Goal: Check status

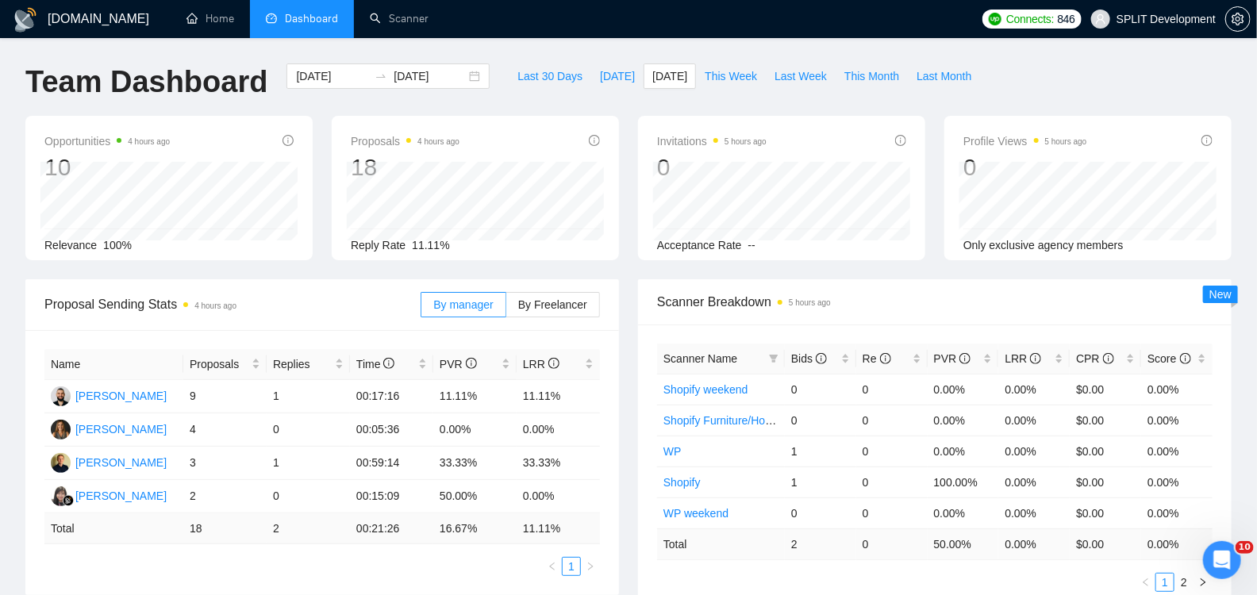
click at [883, 78] on span "This Month" at bounding box center [871, 75] width 55 height 17
type input "[DATE]"
click at [545, 78] on span "Last 30 Days" at bounding box center [549, 75] width 65 height 17
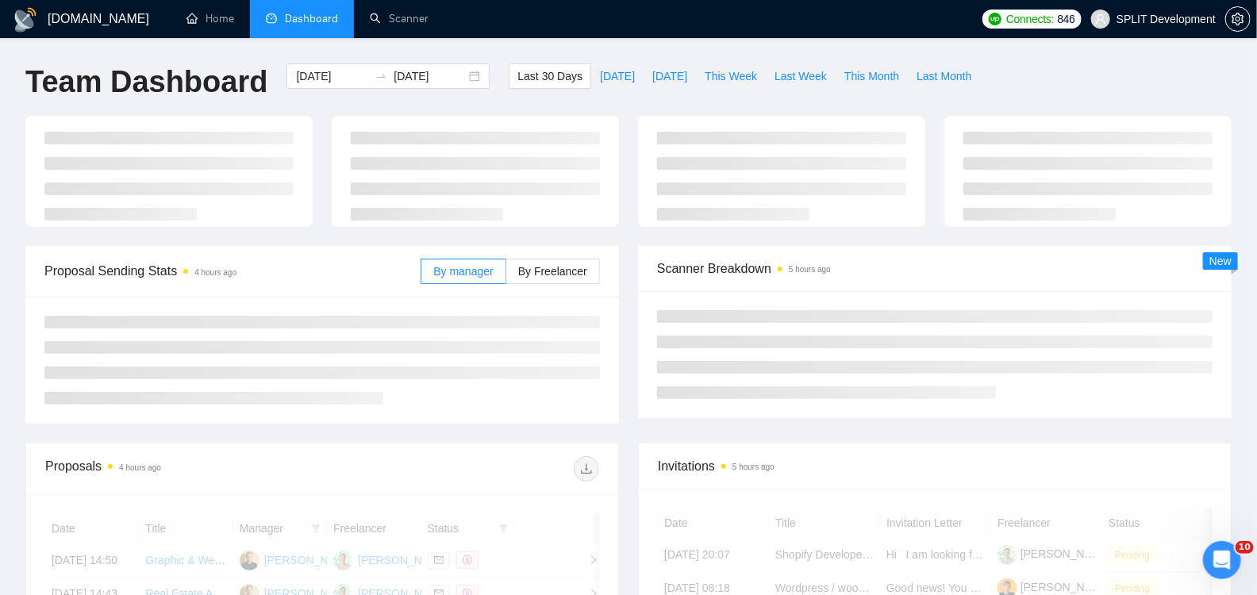
type input "[DATE]"
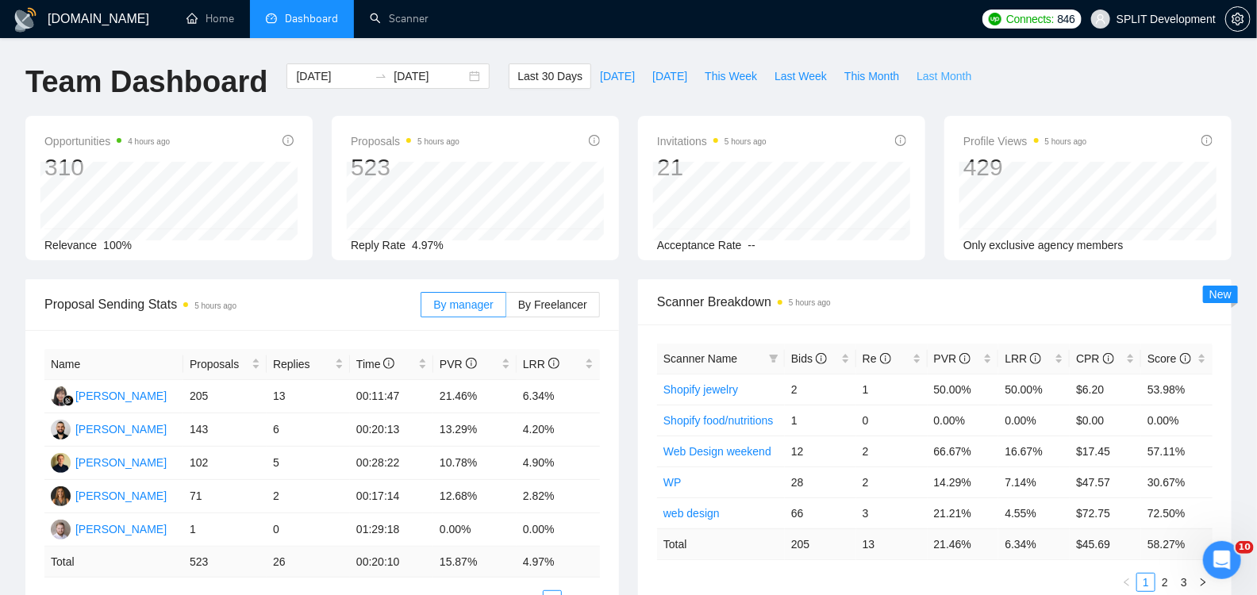
click at [950, 74] on span "Last Month" at bounding box center [943, 75] width 55 height 17
type input "[DATE]"
click at [531, 309] on span "By Freelancer" at bounding box center [552, 304] width 69 height 13
click at [506, 309] on input "By Freelancer" at bounding box center [506, 309] width 0 height 0
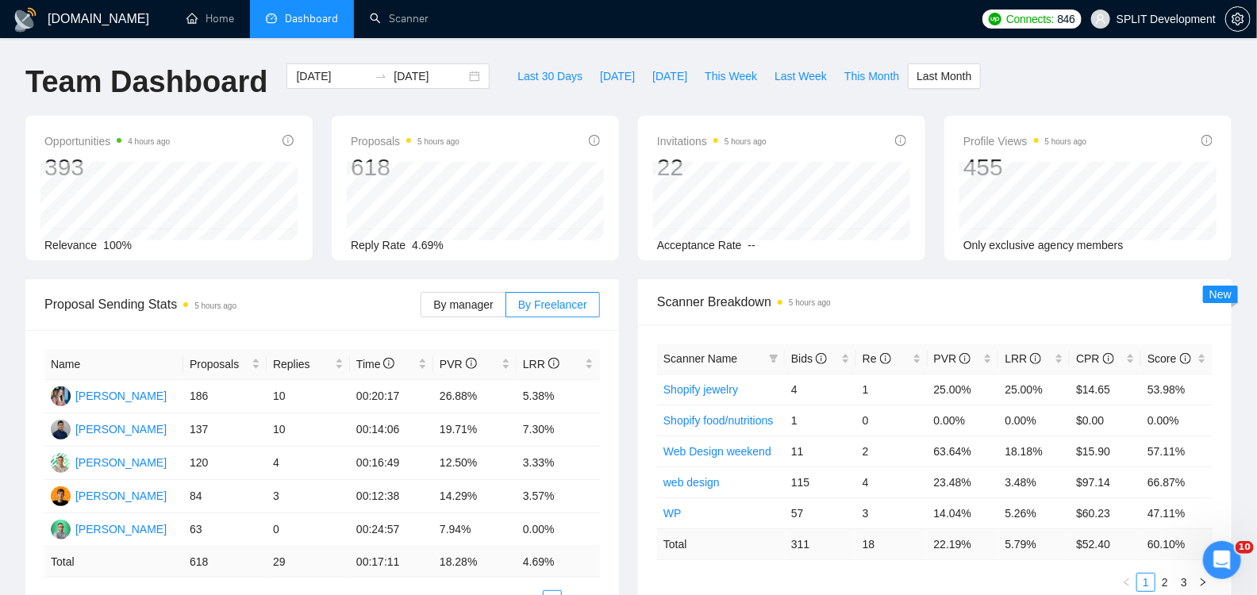
click at [628, 320] on div "Scanner Breakdown 5 hours ago Scanner Name Bids Re PVR LRR CPR Score Shopify je…" at bounding box center [934, 445] width 612 height 332
